Goal: Task Accomplishment & Management: Complete application form

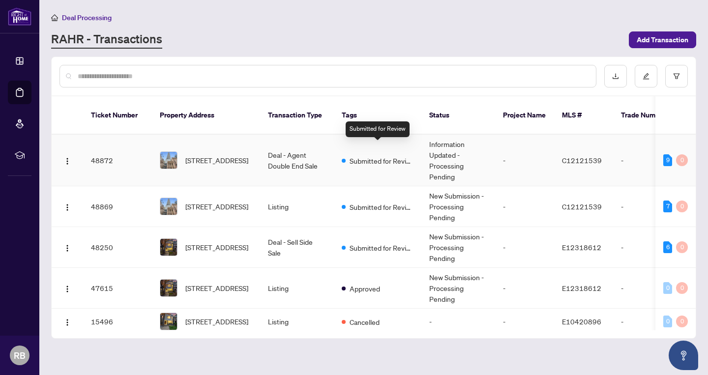
click at [374, 155] on span "Submitted for Review" at bounding box center [381, 160] width 64 height 11
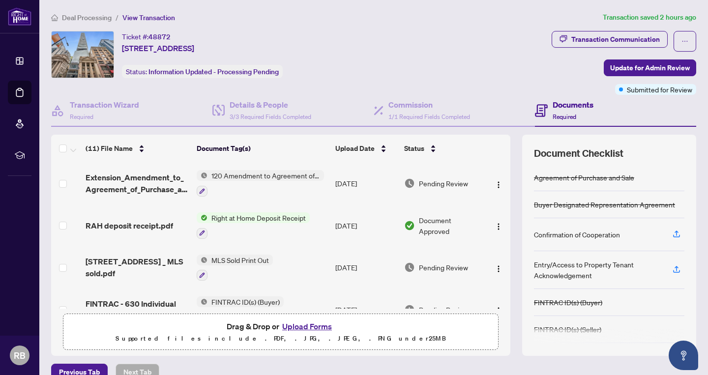
click at [300, 328] on button "Upload Forms" at bounding box center [307, 326] width 56 height 13
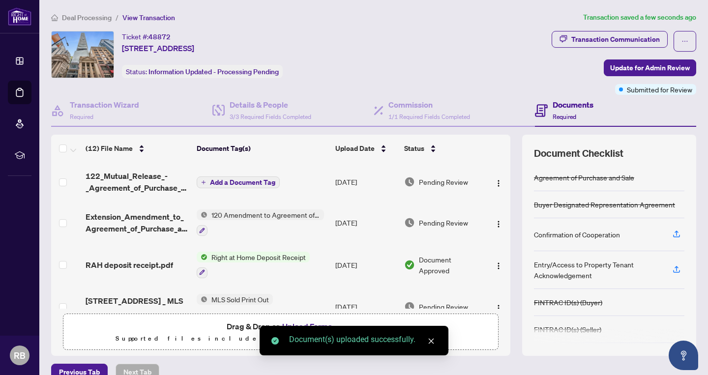
click at [237, 180] on span "Add a Document Tag" at bounding box center [242, 182] width 65 height 7
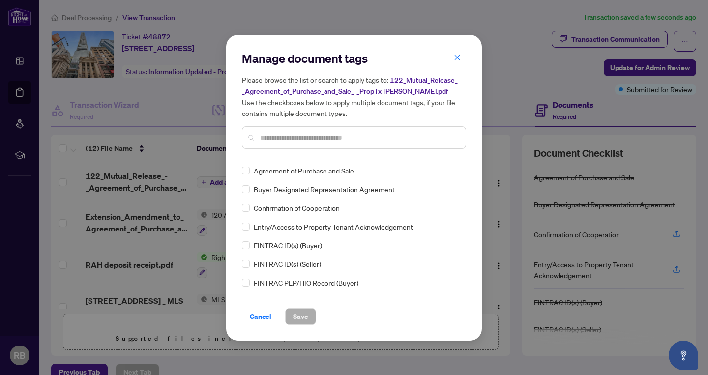
click at [306, 137] on input "text" at bounding box center [359, 137] width 198 height 11
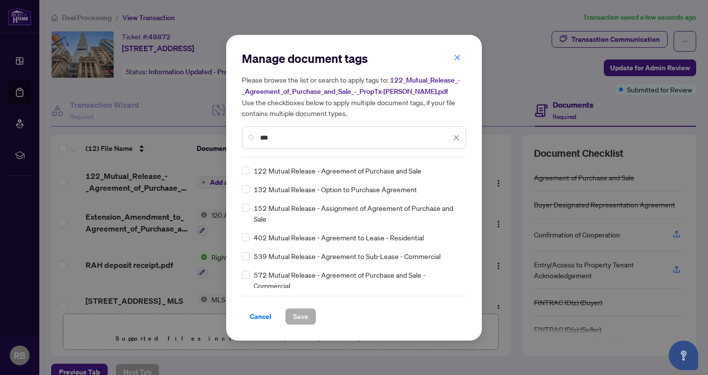
type input "***"
click at [297, 313] on span "Save" at bounding box center [300, 317] width 15 height 16
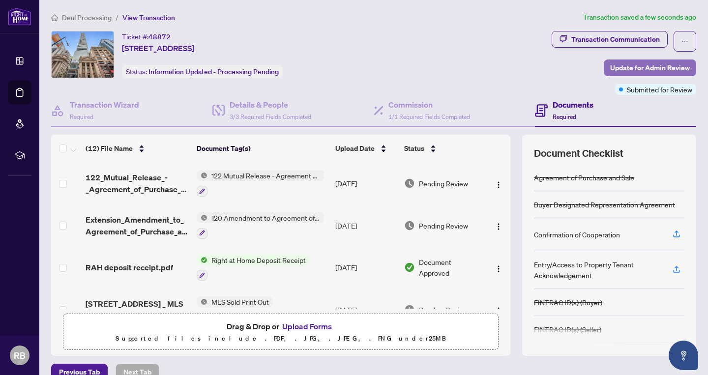
click at [637, 67] on span "Update for Admin Review" at bounding box center [650, 68] width 80 height 16
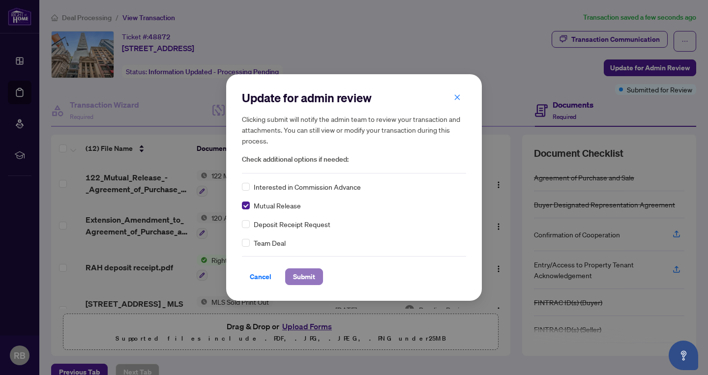
click at [304, 278] on span "Submit" at bounding box center [304, 277] width 22 height 16
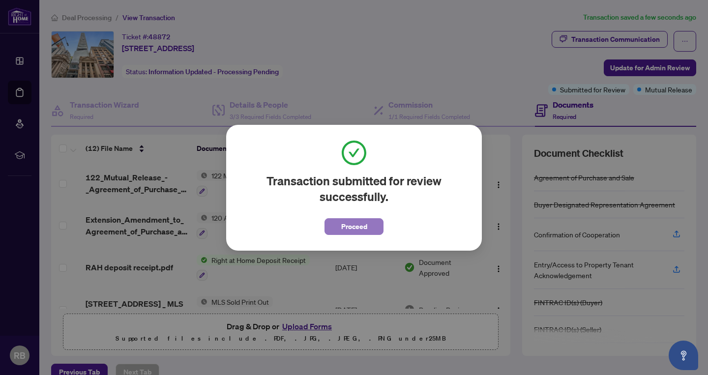
click at [360, 230] on span "Proceed" at bounding box center [354, 227] width 26 height 16
